Goal: Transaction & Acquisition: Download file/media

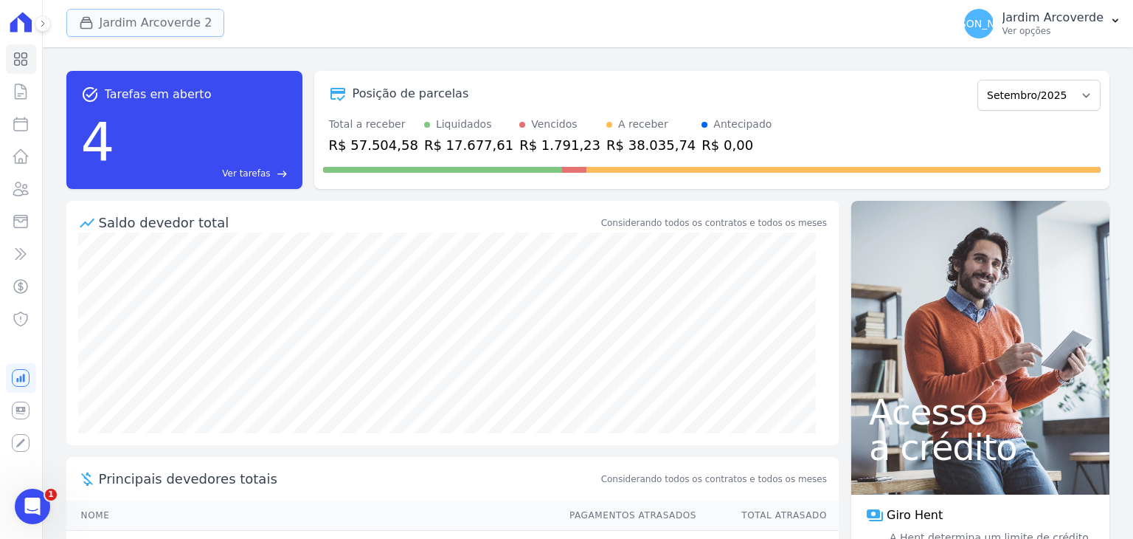
click at [145, 30] on button "Jardim Arcoverde 2" at bounding box center [145, 23] width 159 height 28
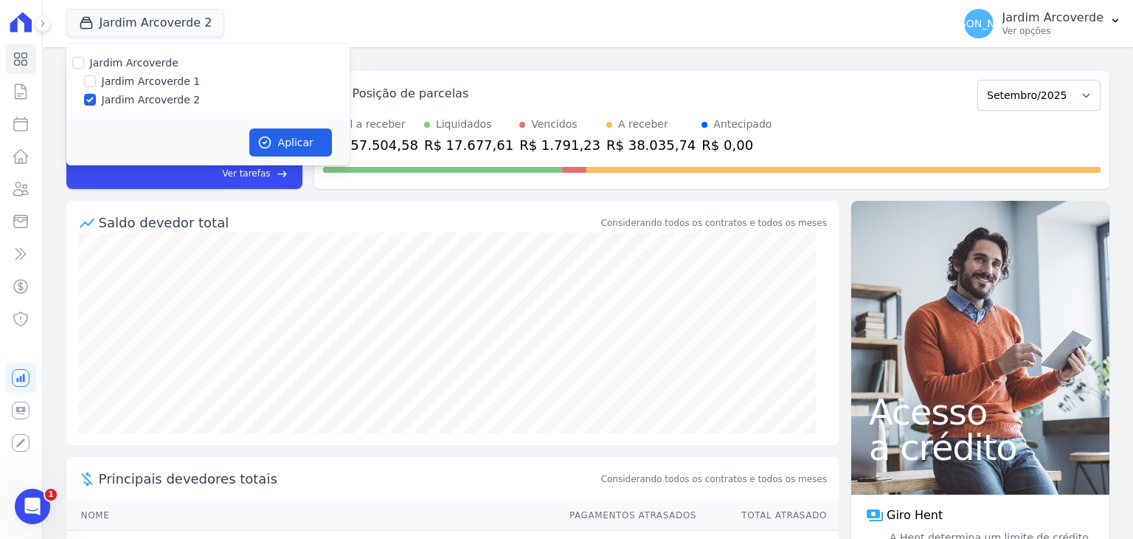
click at [133, 88] on label "Jardim Arcoverde 1" at bounding box center [151, 81] width 99 height 15
click at [96, 87] on input "Jardim Arcoverde 1" at bounding box center [90, 81] width 12 height 12
checkbox input "true"
click at [266, 135] on icon "button" at bounding box center [265, 142] width 15 height 15
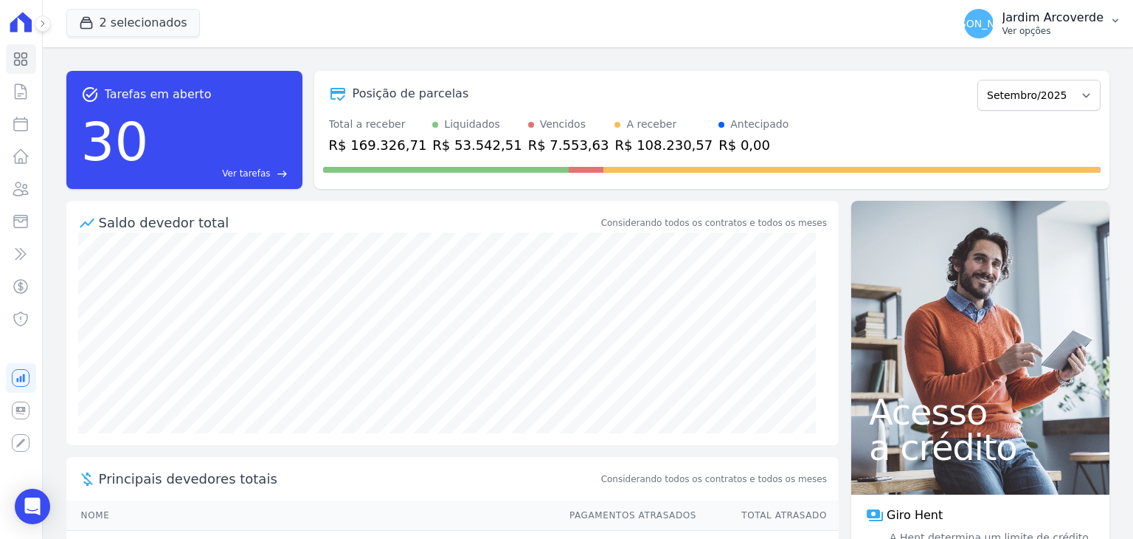
click at [1082, 32] on p "Ver opções" at bounding box center [1053, 31] width 101 height 12
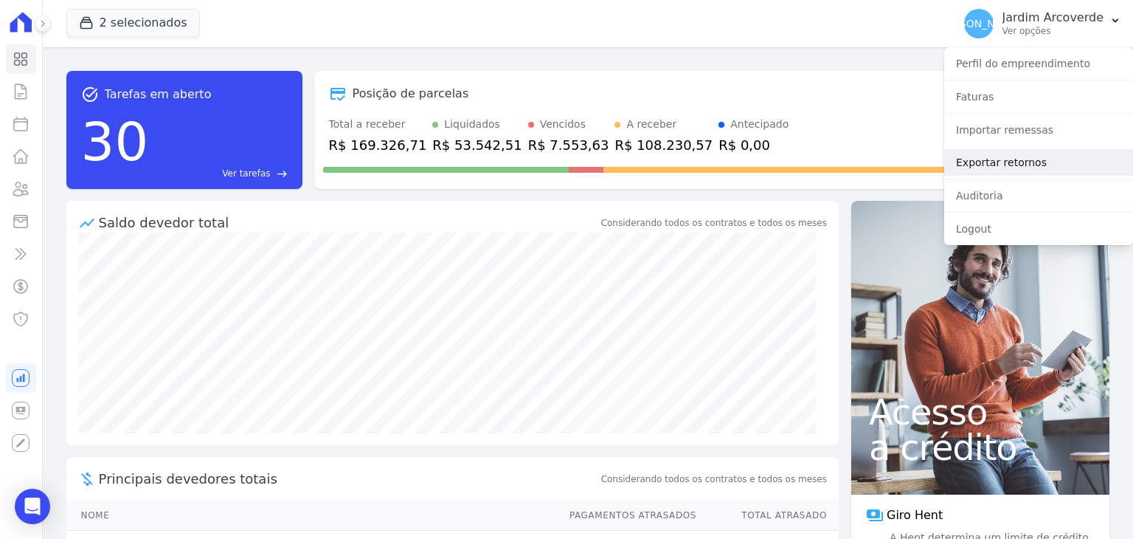
click at [1053, 159] on link "Exportar retornos" at bounding box center [1039, 162] width 189 height 27
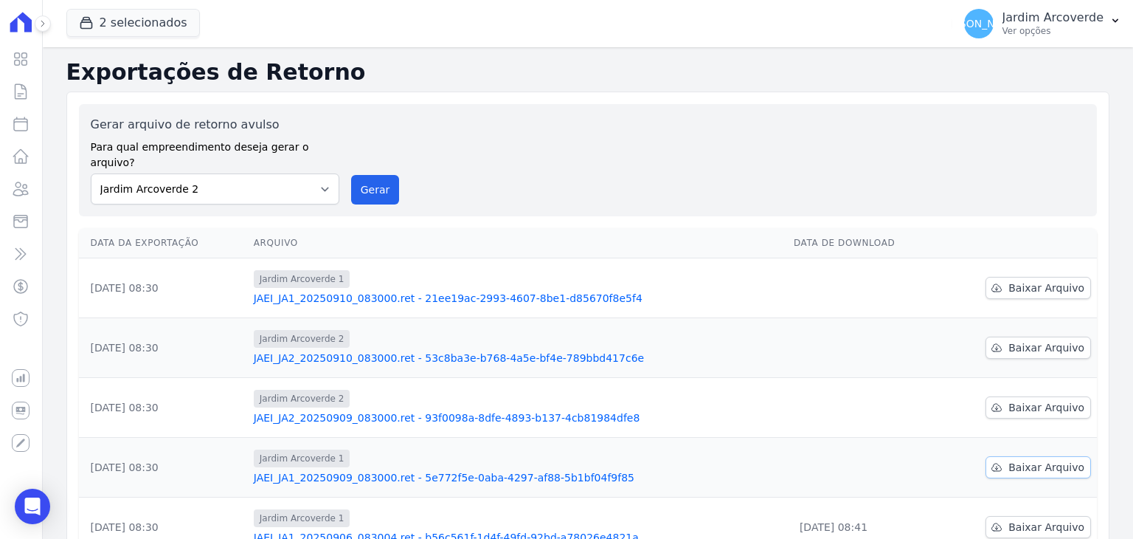
click at [1033, 460] on span "Baixar Arquivo" at bounding box center [1047, 467] width 76 height 15
click at [1043, 400] on span "Baixar Arquivo" at bounding box center [1047, 407] width 76 height 15
click at [1042, 340] on span "Baixar Arquivo" at bounding box center [1047, 347] width 76 height 15
click at [1034, 280] on span "Baixar Arquivo" at bounding box center [1047, 287] width 76 height 15
click at [1010, 460] on span "Baixar Arquivo" at bounding box center [1047, 467] width 76 height 15
